Goal: Information Seeking & Learning: Learn about a topic

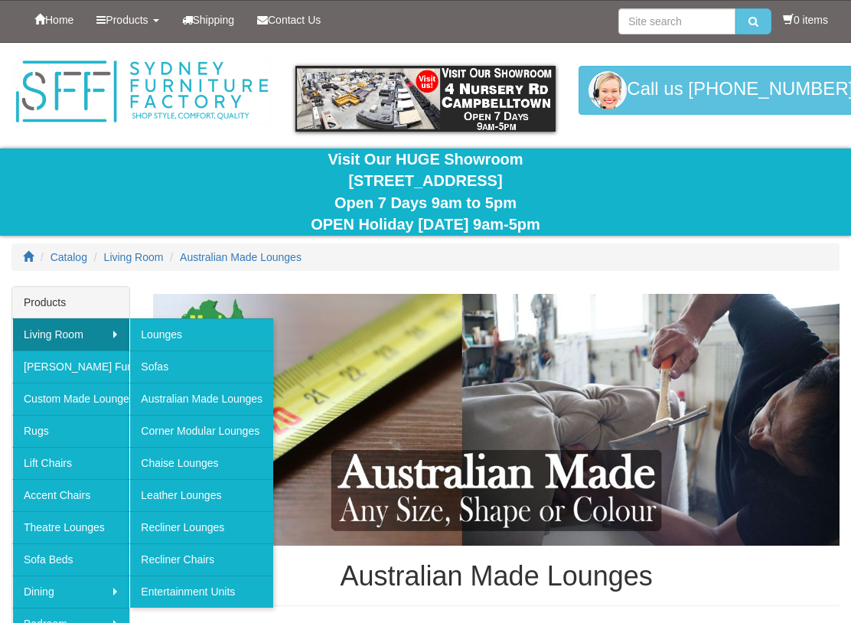
click at [160, 393] on link "Australian Made Lounges" at bounding box center [201, 399] width 144 height 32
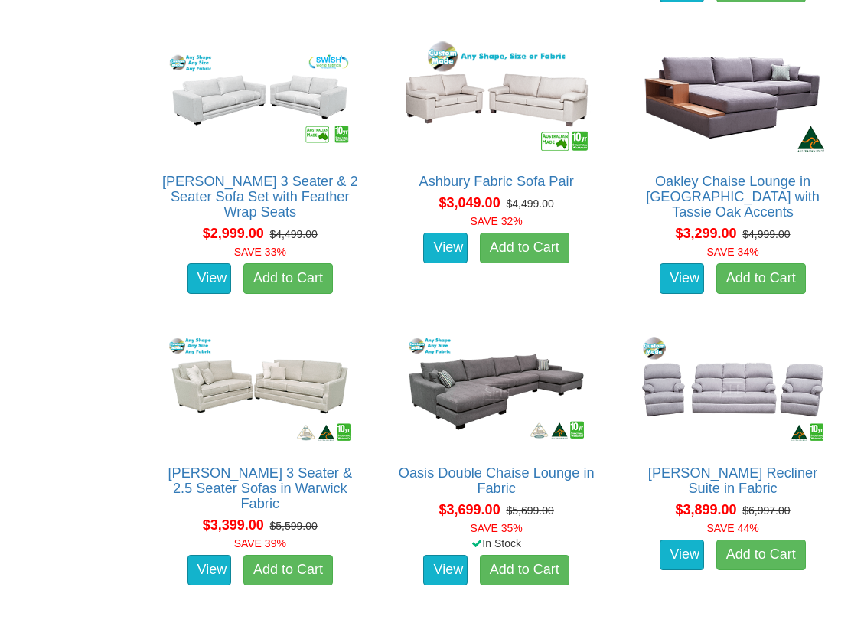
scroll to position [3241, 0]
click at [761, 465] on link "[PERSON_NAME] Recliner Suite in Fabric" at bounding box center [732, 480] width 169 height 31
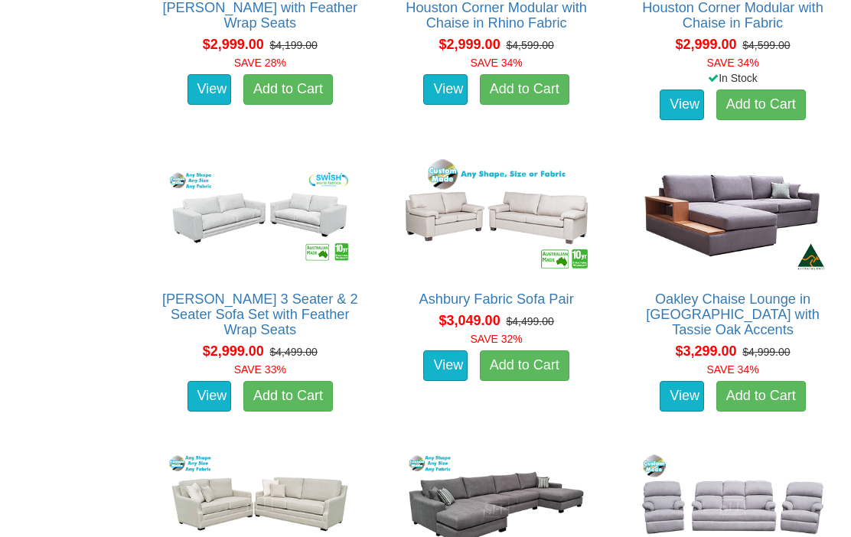
scroll to position [3115, 0]
